Goal: Information Seeking & Learning: Learn about a topic

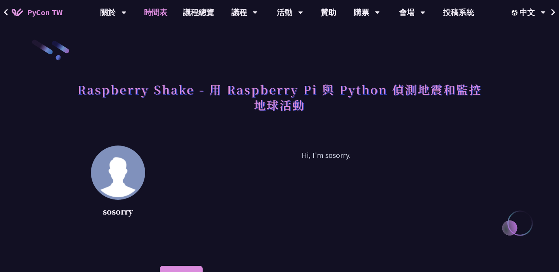
click at [154, 7] on link "時間表" at bounding box center [155, 12] width 39 height 25
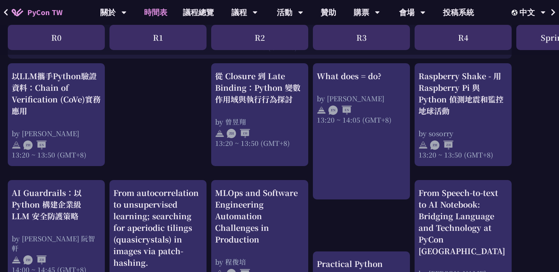
scroll to position [757, 0]
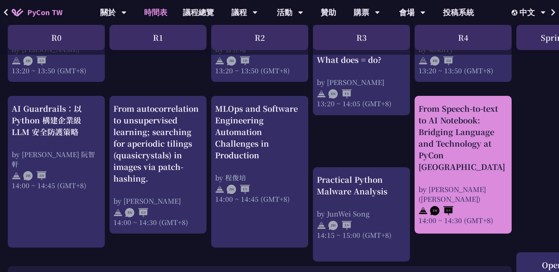
click at [445, 131] on div "From Speech-to-text to AI Notebook: Bridging Language and Technology at PyCon […" at bounding box center [462, 138] width 89 height 70
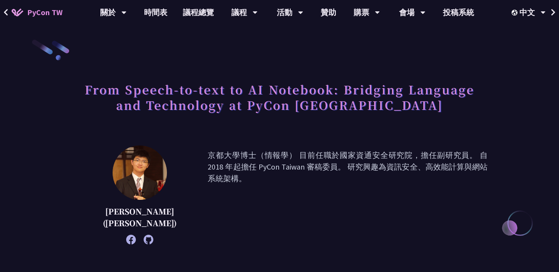
click at [399, 108] on h1 "From Speech-to-text to AI Notebook: Bridging Language and Technology at PyCon […" at bounding box center [279, 97] width 416 height 39
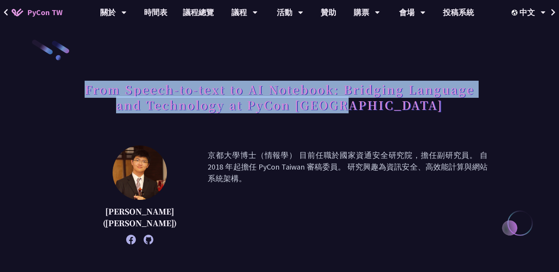
drag, startPoint x: 399, startPoint y: 108, endPoint x: 66, endPoint y: 78, distance: 333.9
copy h1 "From Speech-to-text to AI Notebook: Bridging Language and Technology at PyCon […"
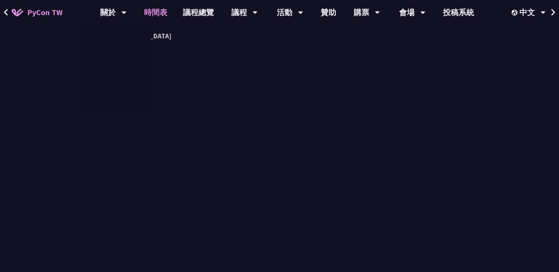
scroll to position [757, 0]
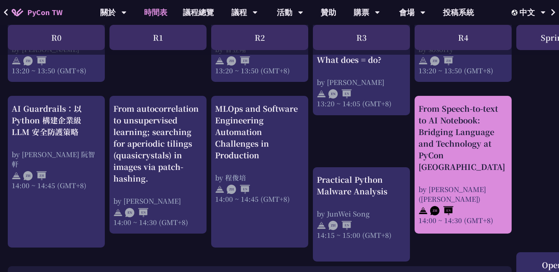
click at [427, 133] on div "From Speech-to-text to AI Notebook: Bridging Language and Technology at PyCon […" at bounding box center [462, 138] width 89 height 70
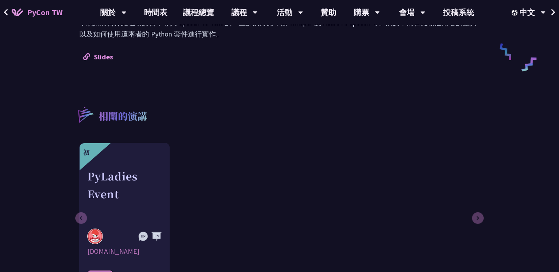
scroll to position [282, 0]
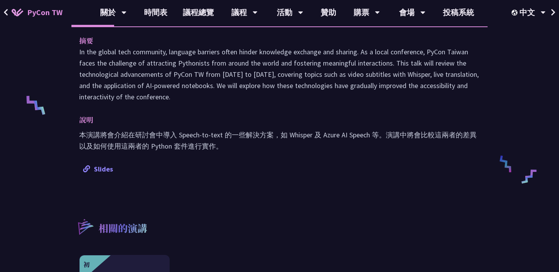
click at [100, 169] on link "Slides" at bounding box center [98, 169] width 30 height 9
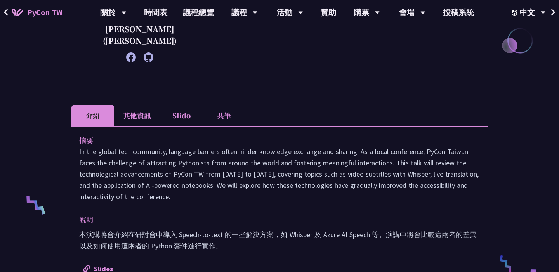
scroll to position [171, 0]
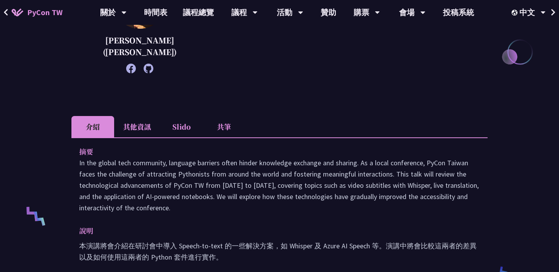
click at [179, 129] on li "Slido" at bounding box center [181, 126] width 43 height 21
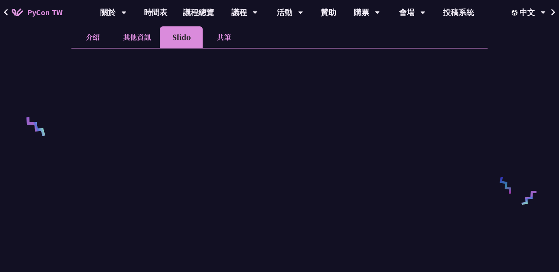
scroll to position [260, 0]
click at [163, 10] on link "時間表" at bounding box center [155, 12] width 39 height 25
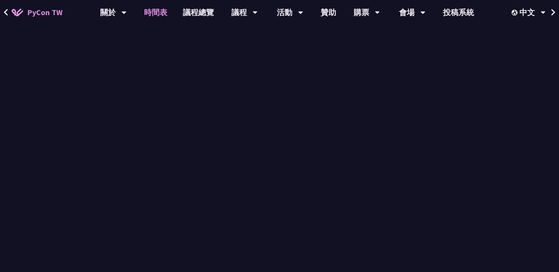
scroll to position [757, 0]
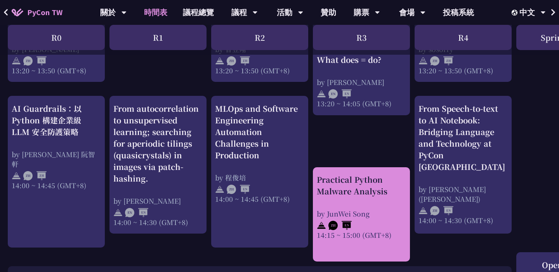
click at [373, 194] on div "Practical Python Malware Analysis" at bounding box center [361, 185] width 89 height 23
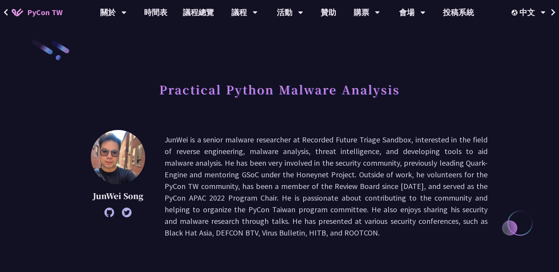
click at [323, 88] on h1 "Practical Python Malware Analysis" at bounding box center [279, 89] width 241 height 23
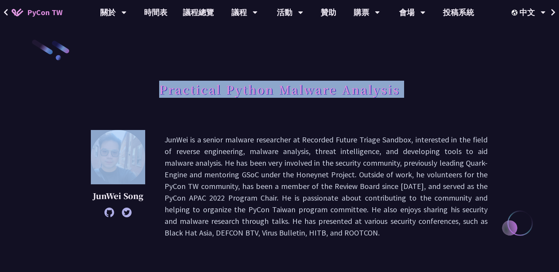
click at [323, 88] on h1 "Practical Python Malware Analysis" at bounding box center [279, 89] width 241 height 23
copy div "Practical Python Malware Analysis"
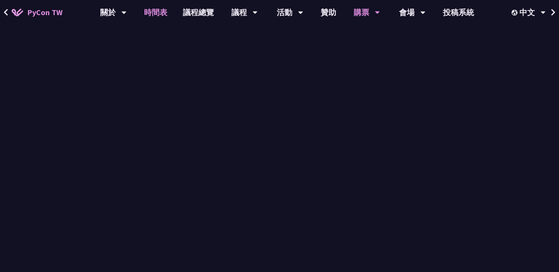
scroll to position [757, 0]
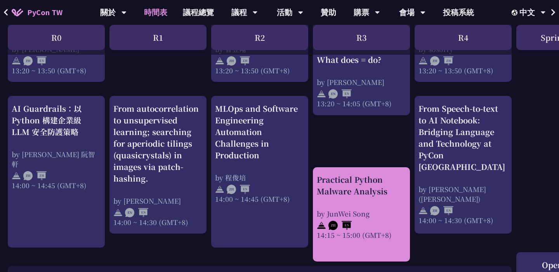
click at [381, 184] on div "Practical Python Malware Analysis" at bounding box center [361, 185] width 89 height 23
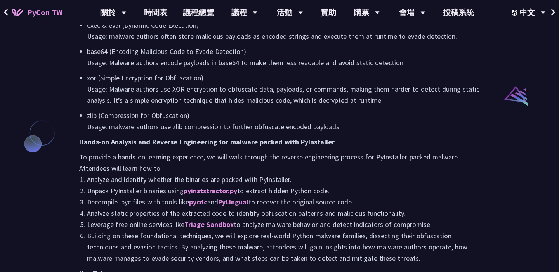
scroll to position [906, 0]
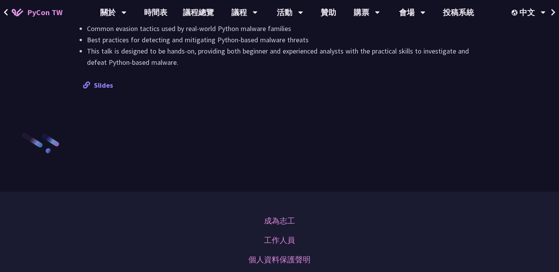
click at [105, 85] on link "Slides" at bounding box center [98, 85] width 30 height 9
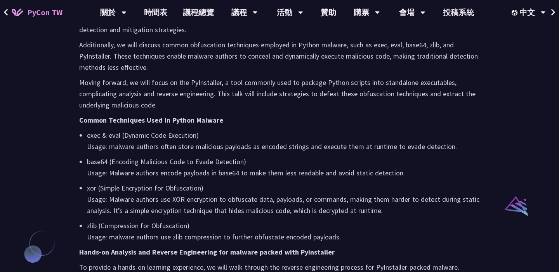
scroll to position [251, 0]
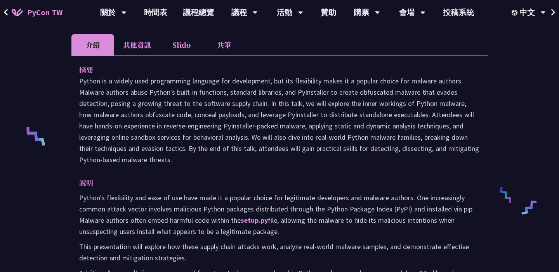
click at [186, 47] on li "Slido" at bounding box center [181, 44] width 43 height 21
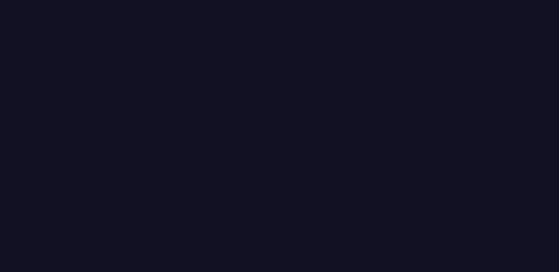
scroll to position [347, 0]
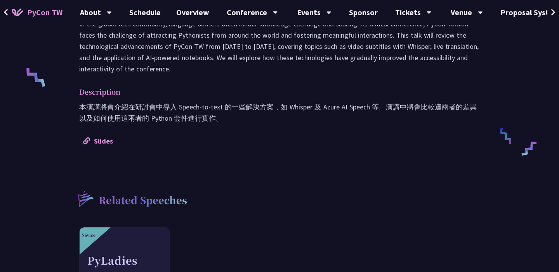
scroll to position [196, 0]
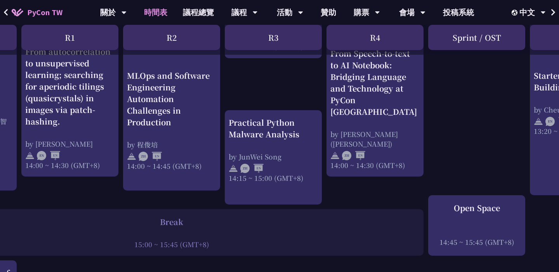
scroll to position [814, 0]
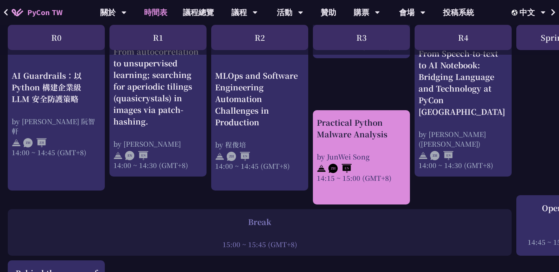
click at [379, 133] on div "Practical Python Malware Analysis" at bounding box center [361, 128] width 89 height 23
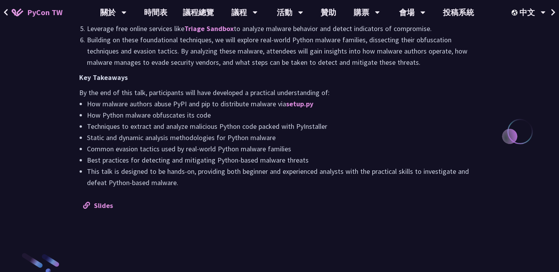
scroll to position [789, 0]
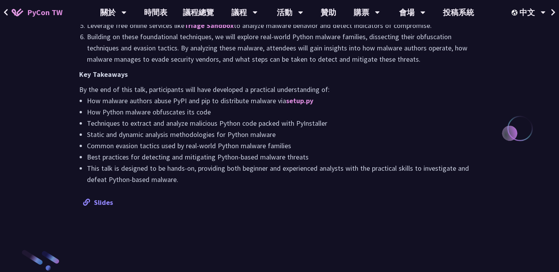
click at [110, 204] on link "Slides" at bounding box center [98, 202] width 30 height 9
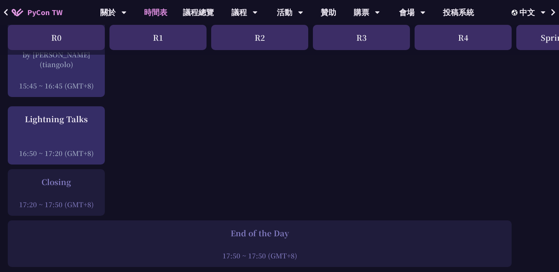
scroll to position [1069, 0]
